Goal: Information Seeking & Learning: Learn about a topic

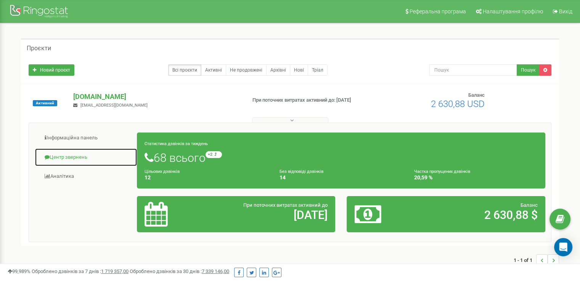
click at [64, 157] on link "Центр звернень" at bounding box center [86, 157] width 103 height 19
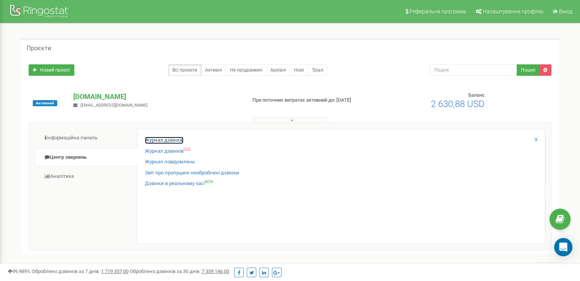
click at [161, 138] on link "Журнал дзвінків" at bounding box center [164, 140] width 39 height 7
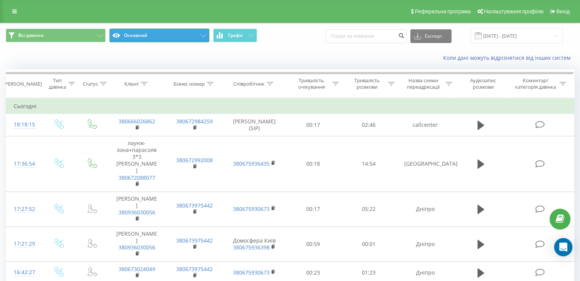
click at [150, 35] on button "Основний" at bounding box center [159, 36] width 100 height 14
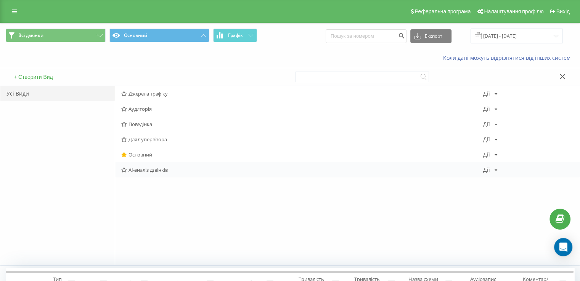
click at [147, 172] on span "AI-аналіз дзвінків" at bounding box center [302, 169] width 362 height 5
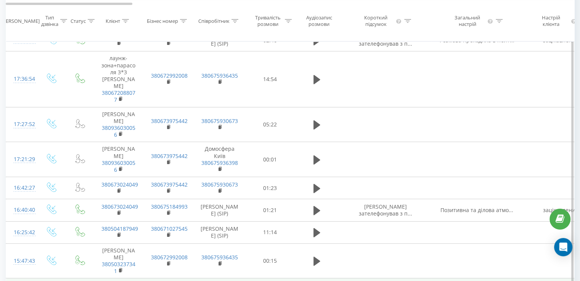
scroll to position [153, 0]
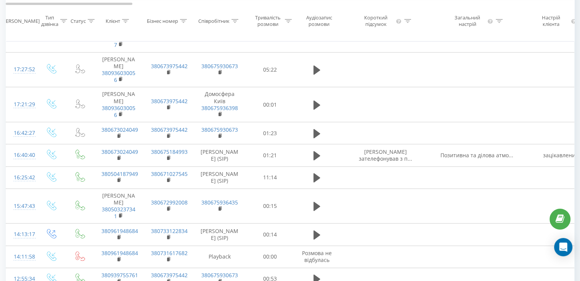
click at [407, 23] on icon at bounding box center [407, 21] width 7 height 4
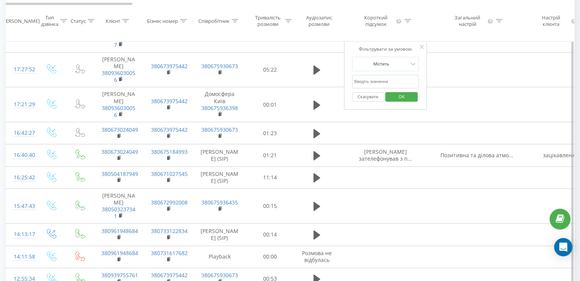
click at [419, 51] on div "Фільтрувати за умовою Містить Скасувати OK" at bounding box center [385, 75] width 83 height 69
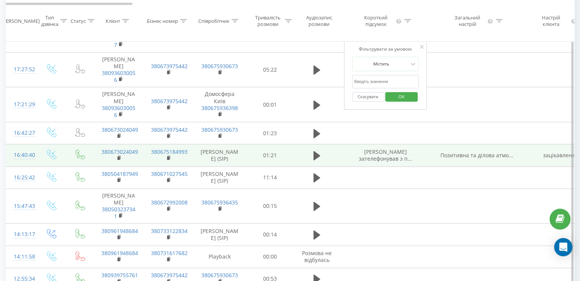
click at [391, 148] on span "[PERSON_NAME] зателефонував з п..." at bounding box center [385, 155] width 53 height 14
click at [392, 148] on span "[PERSON_NAME] зателефонував з п..." at bounding box center [385, 155] width 53 height 14
click at [472, 152] on span "Позитивна та ділова атмо..." at bounding box center [477, 155] width 73 height 7
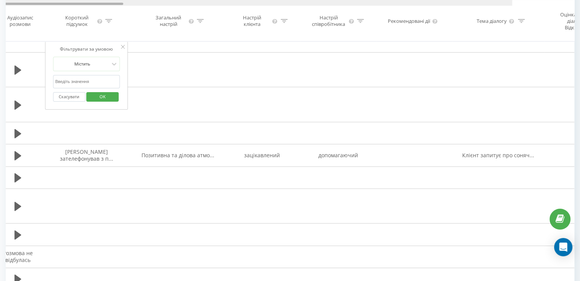
scroll to position [0, 306]
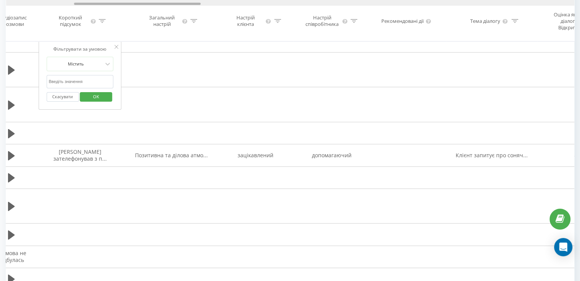
drag, startPoint x: 119, startPoint y: 3, endPoint x: 188, endPoint y: 8, distance: 68.4
click at [188, 8] on div "Дата дзвінка Тип дзвінка Статус Клієнт Бізнес номер Співробітник Тривалість роз…" at bounding box center [290, 21] width 569 height 42
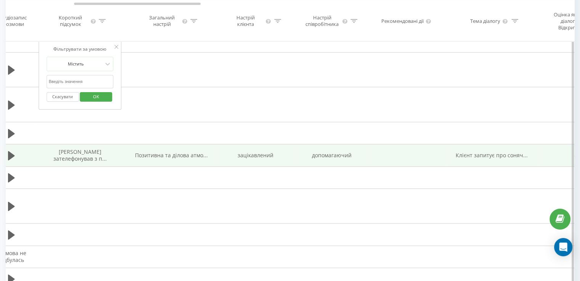
click at [264, 145] on td "зацікавлений" at bounding box center [255, 156] width 76 height 22
click at [259, 145] on td "зацікавлений" at bounding box center [255, 156] width 76 height 22
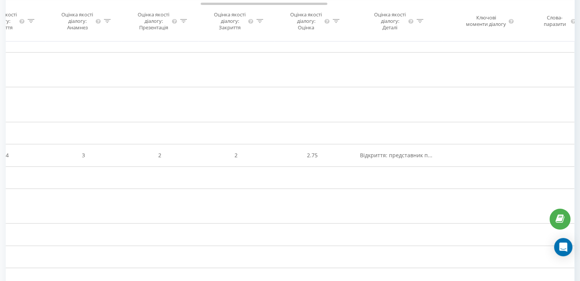
scroll to position [41, 0]
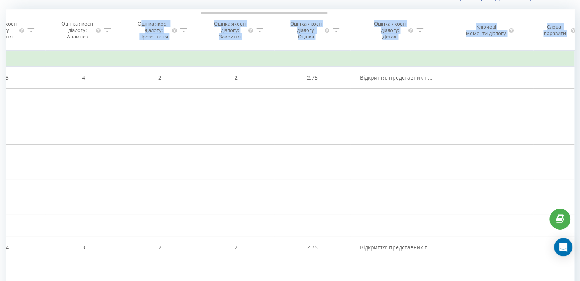
drag, startPoint x: 190, startPoint y: 2, endPoint x: 140, endPoint y: -1, distance: 50.1
click at [140, 0] on html "[DOMAIN_NAME] Проекти [DOMAIN_NAME] Дашборд Центр звернень Журнал дзвінків Журн…" at bounding box center [290, 80] width 580 height 281
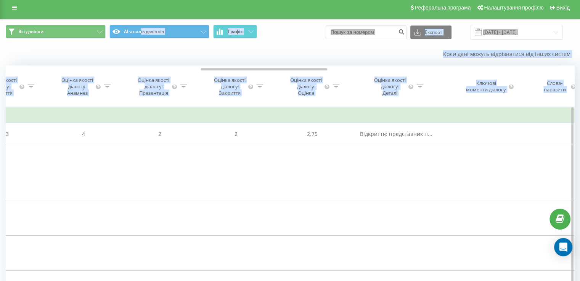
scroll to position [3, 0]
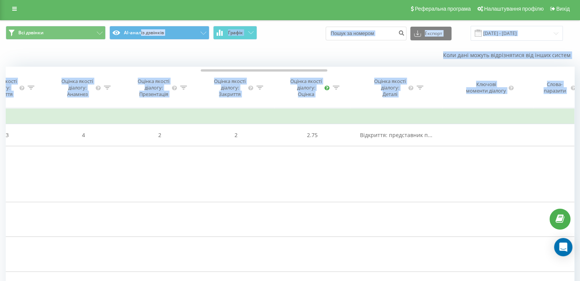
click at [325, 89] on icon at bounding box center [326, 87] width 5 height 5
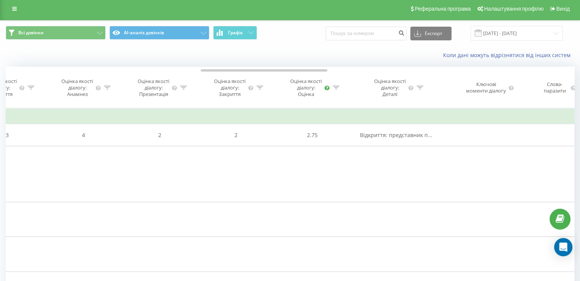
click at [327, 90] on icon at bounding box center [326, 87] width 5 height 5
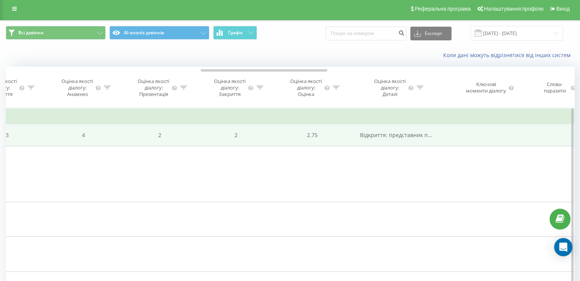
click at [400, 139] on span "Відкриття: представник п..." at bounding box center [396, 135] width 72 height 7
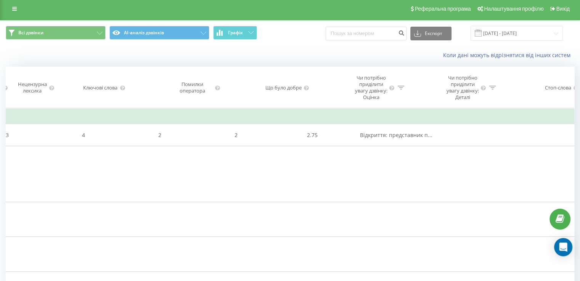
scroll to position [0, 1443]
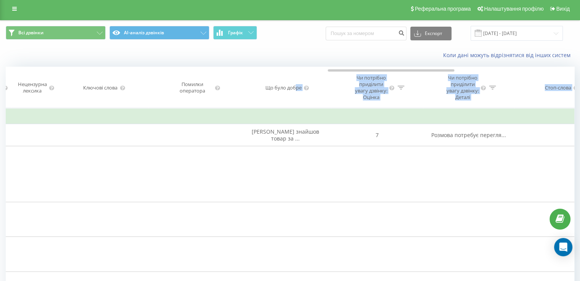
drag, startPoint x: 281, startPoint y: 72, endPoint x: 296, endPoint y: 74, distance: 15.4
click at [296, 74] on div "Дата дзвінка Тип дзвінка Статус Клієнт Бізнес номер Співробітник Тривалість роз…" at bounding box center [290, 88] width 569 height 42
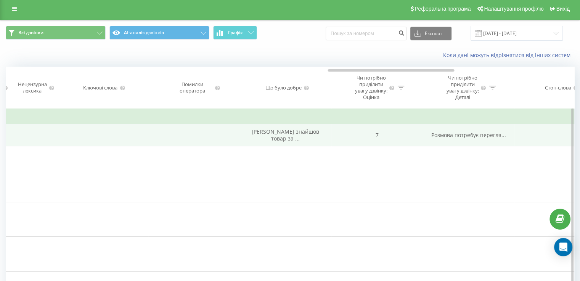
click at [468, 139] on span "Розмова потребує перегля..." at bounding box center [468, 135] width 75 height 7
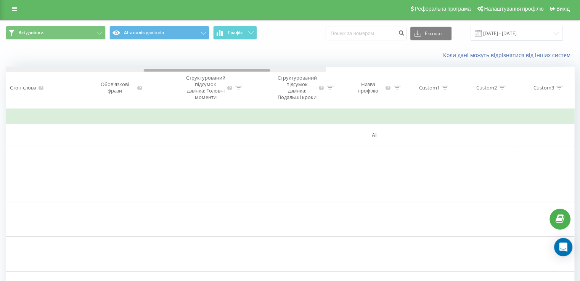
scroll to position [0, 1528]
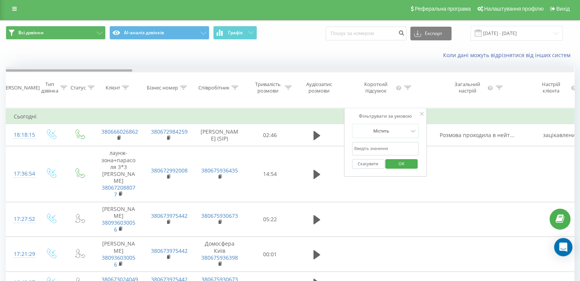
drag, startPoint x: 444, startPoint y: 70, endPoint x: 104, endPoint y: 37, distance: 341.5
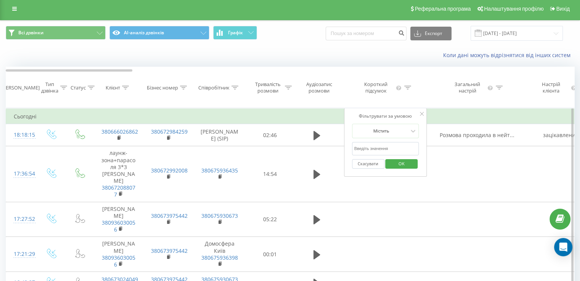
click at [423, 116] on icon at bounding box center [422, 114] width 4 height 4
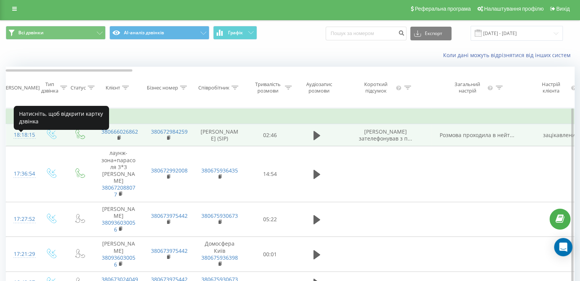
click at [24, 140] on div "18:18:15" at bounding box center [21, 135] width 15 height 15
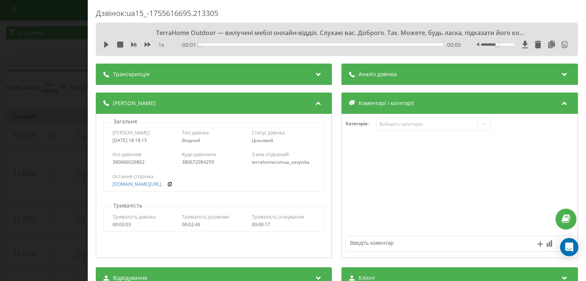
click at [560, 73] on icon at bounding box center [564, 73] width 9 height 8
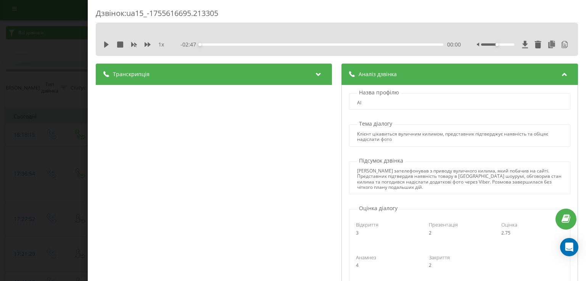
click at [66, 8] on div "Дзвінок : ua15_-1755616695.213305 1 x - 02:47 00:00 00:00 Транскрипція 00:00 Te…" at bounding box center [293, 140] width 586 height 281
